Goal: Task Accomplishment & Management: Manage account settings

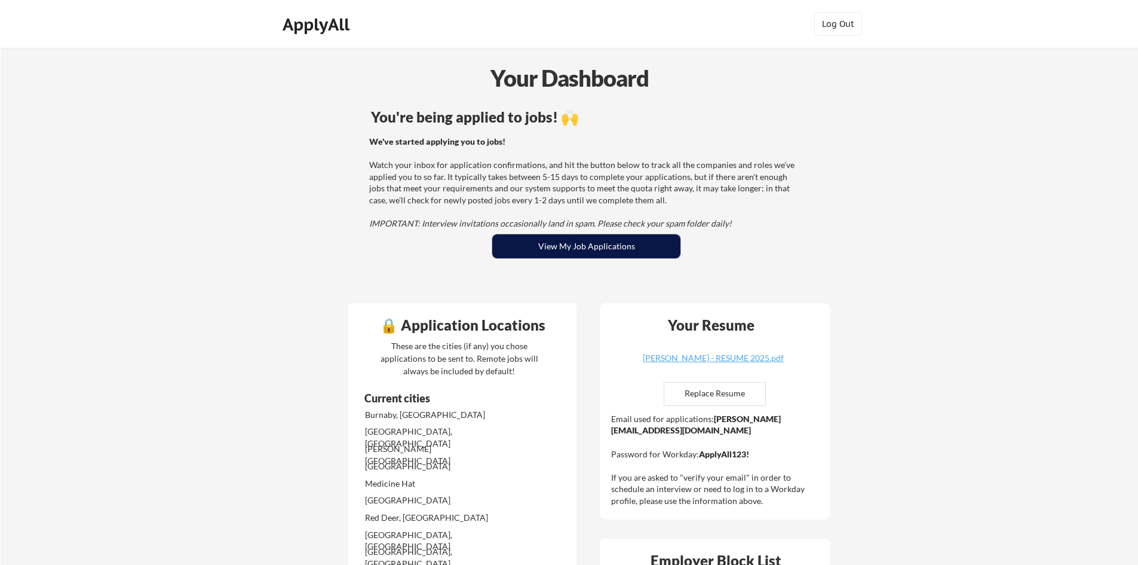
click at [603, 248] on button "View My Job Applications" at bounding box center [586, 246] width 188 height 24
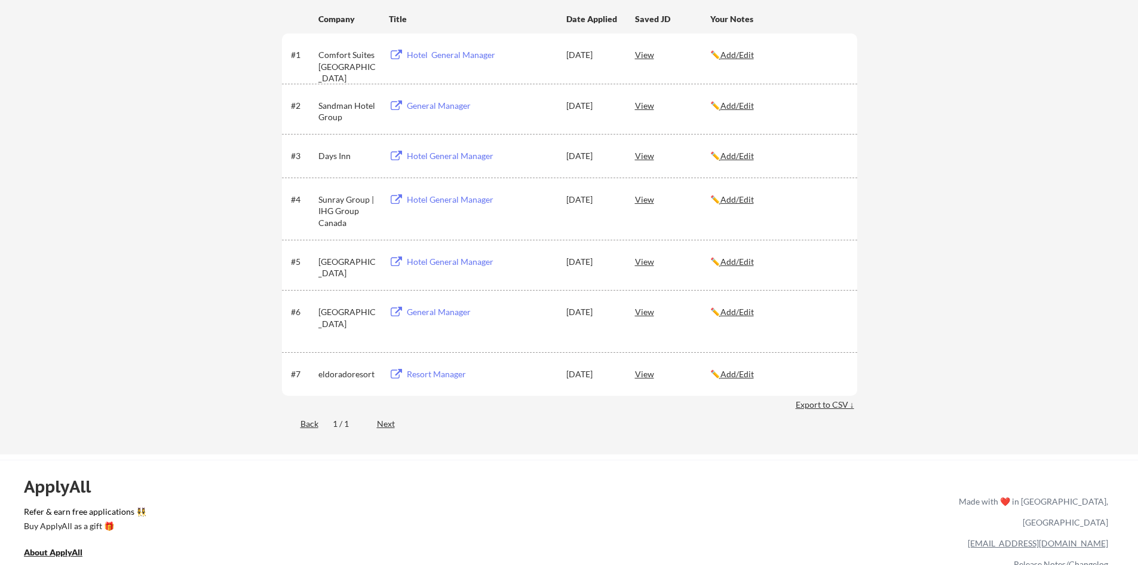
scroll to position [179, 0]
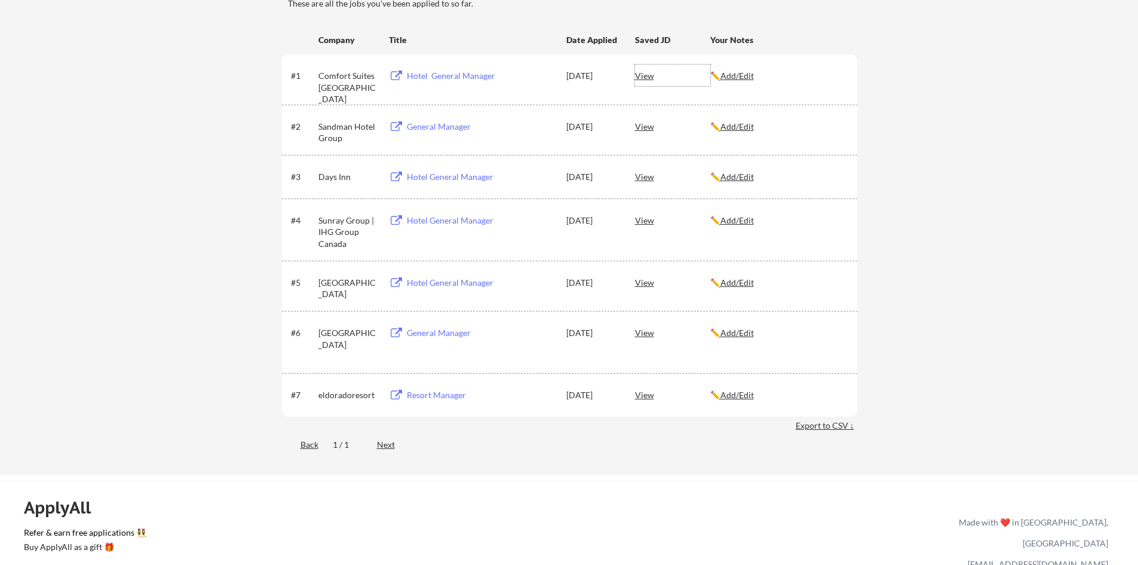
click at [650, 72] on div "View" at bounding box center [672, 76] width 75 height 22
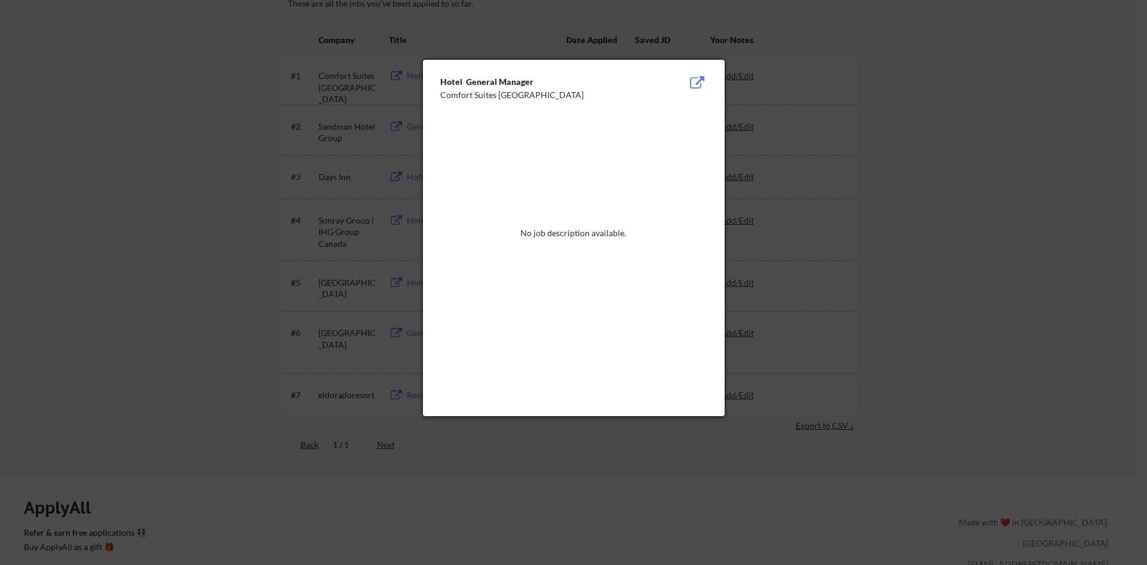
click at [893, 135] on div at bounding box center [573, 282] width 1147 height 565
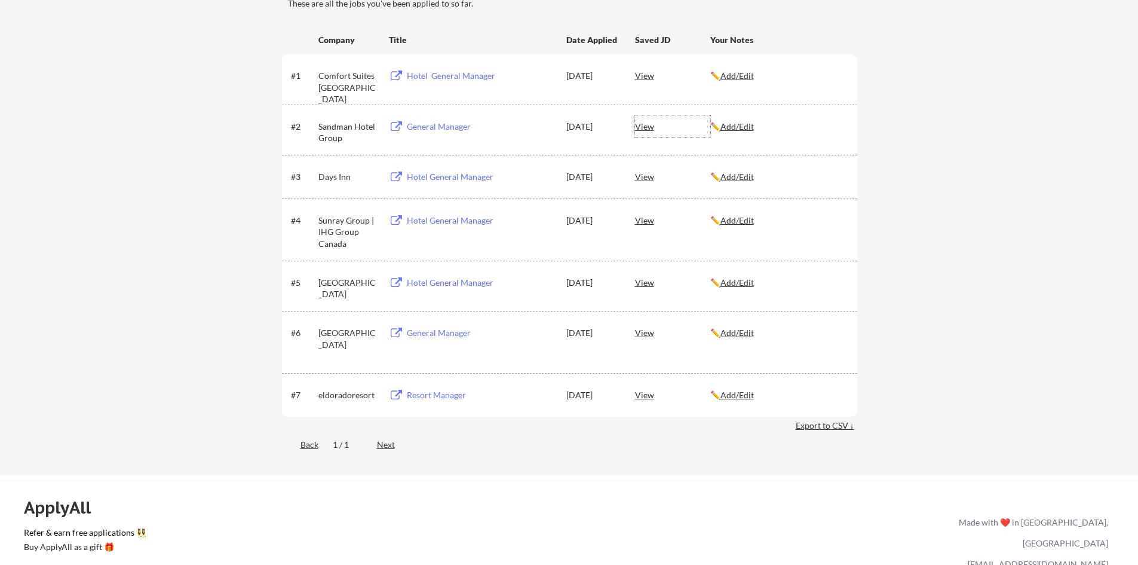
click at [645, 131] on div "View" at bounding box center [672, 126] width 75 height 22
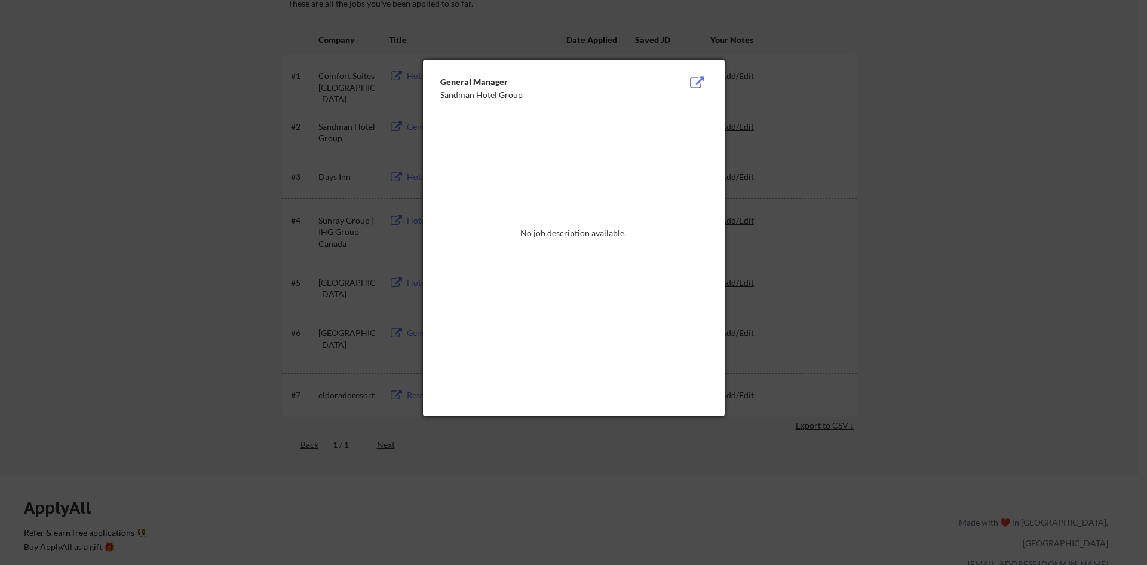
click at [872, 204] on div at bounding box center [573, 282] width 1147 height 565
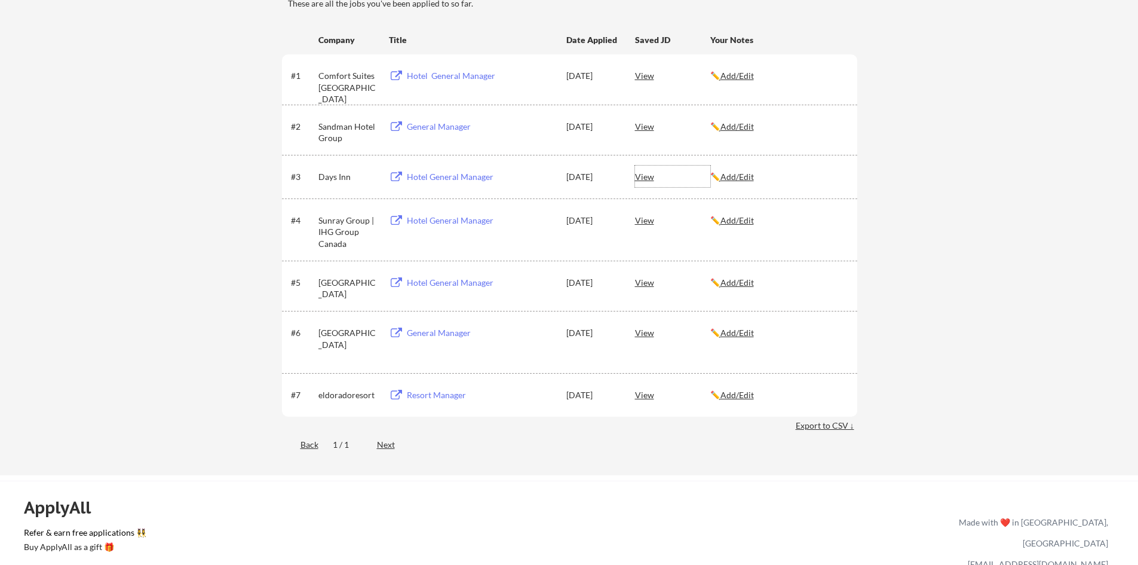
click at [640, 178] on div "View" at bounding box center [672, 177] width 75 height 22
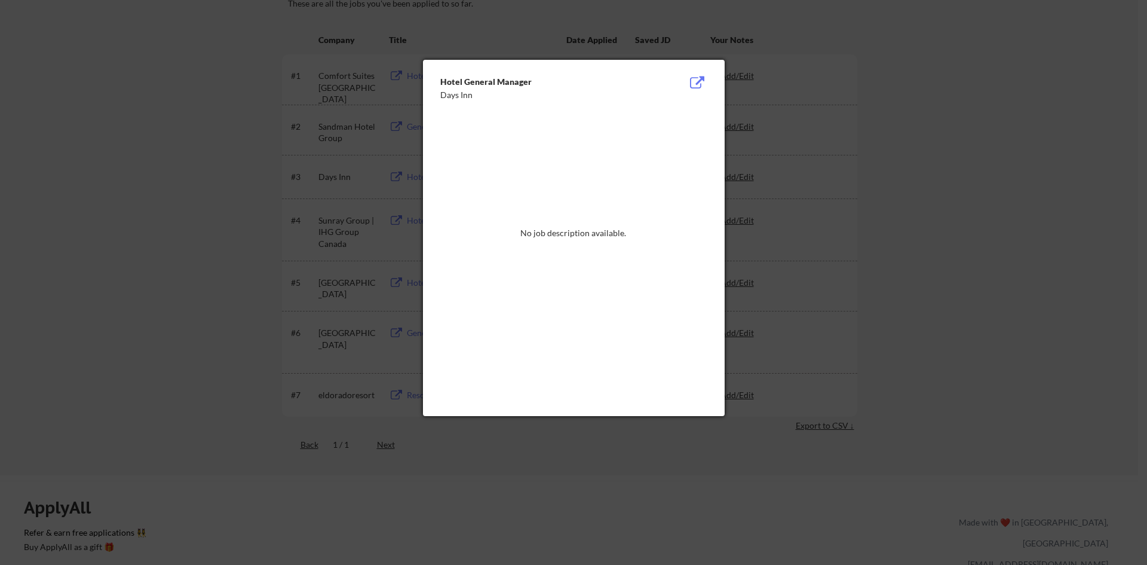
click at [858, 225] on div at bounding box center [573, 282] width 1147 height 565
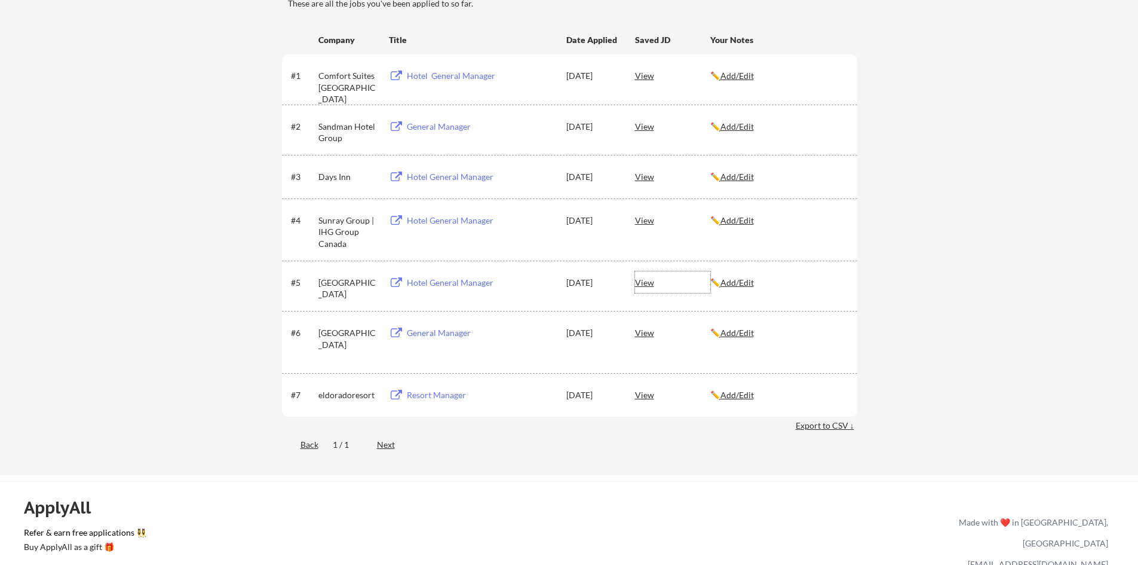
click at [638, 287] on div "View" at bounding box center [672, 282] width 75 height 22
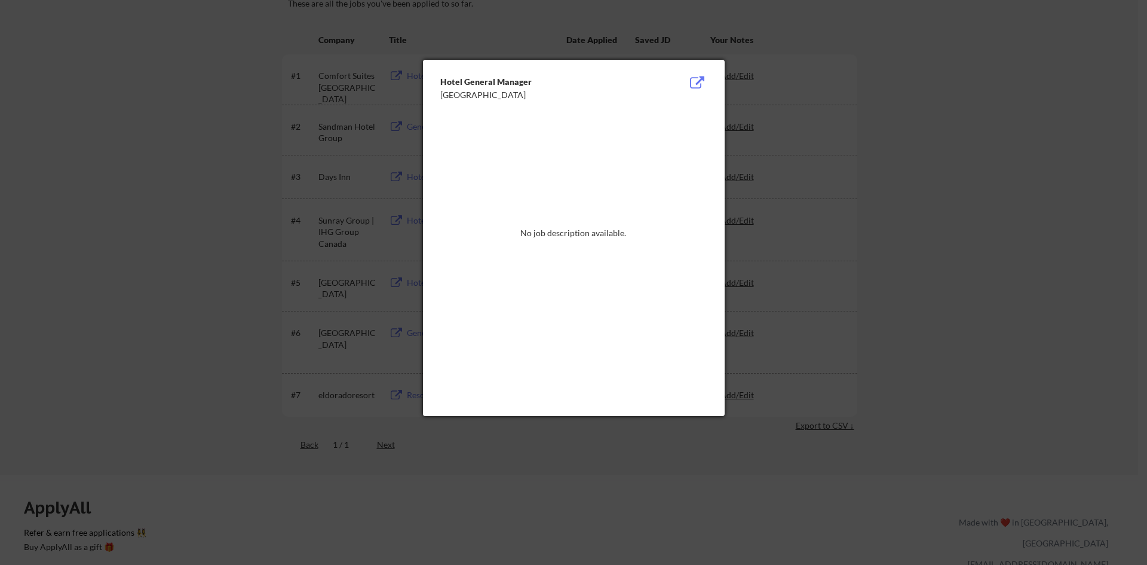
click at [831, 296] on div at bounding box center [573, 282] width 1147 height 565
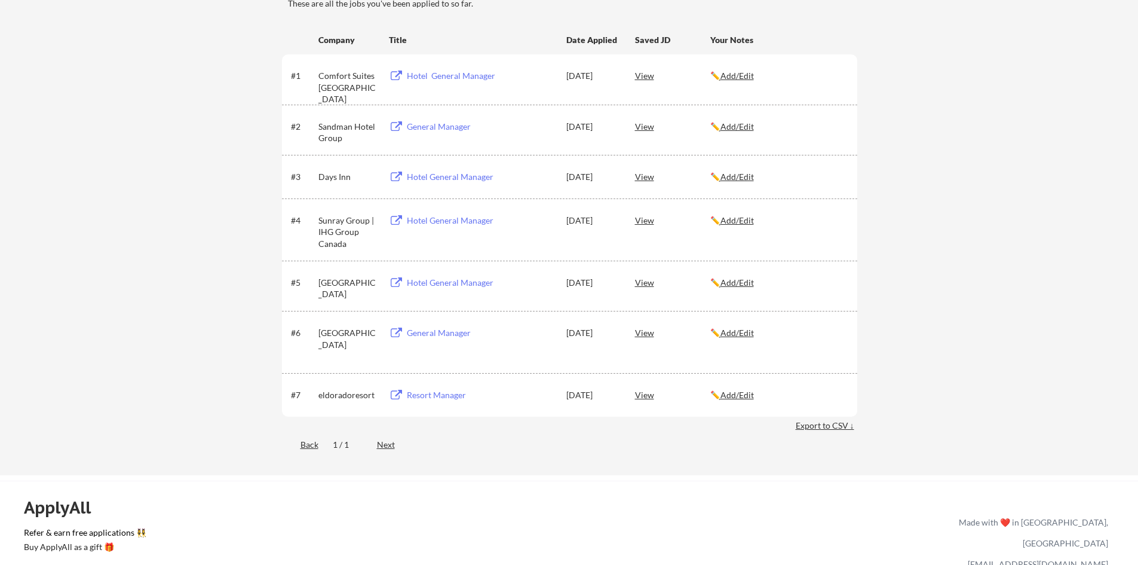
click at [642, 336] on div "View" at bounding box center [672, 332] width 75 height 22
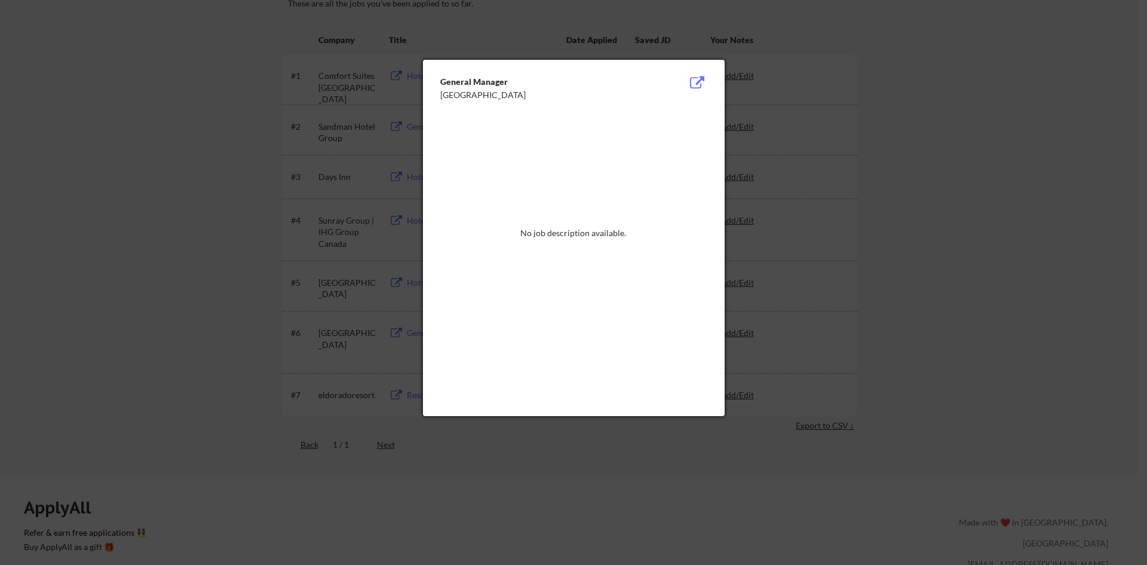
click at [838, 336] on div at bounding box center [573, 282] width 1147 height 565
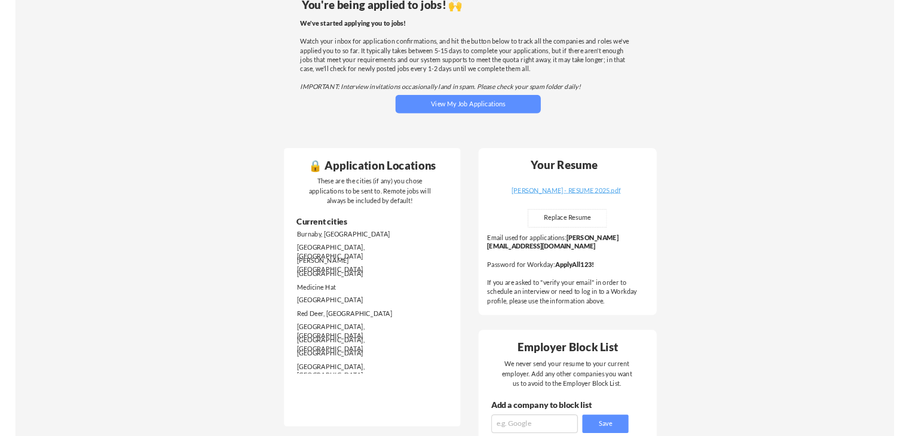
scroll to position [111, 0]
